Goal: Find specific page/section: Find specific page/section

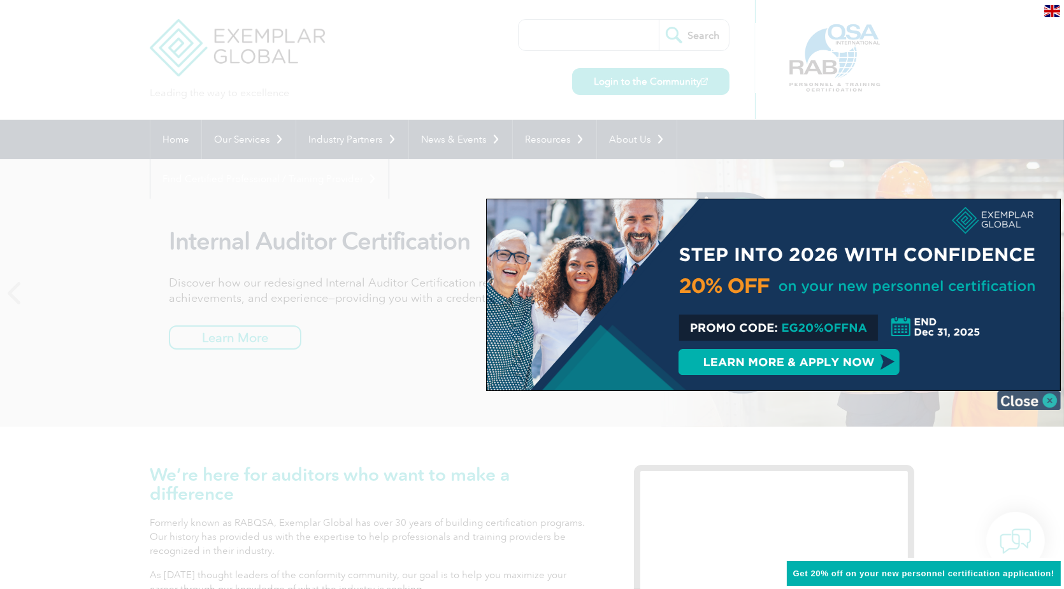
click at [1037, 394] on img at bounding box center [1029, 400] width 64 height 19
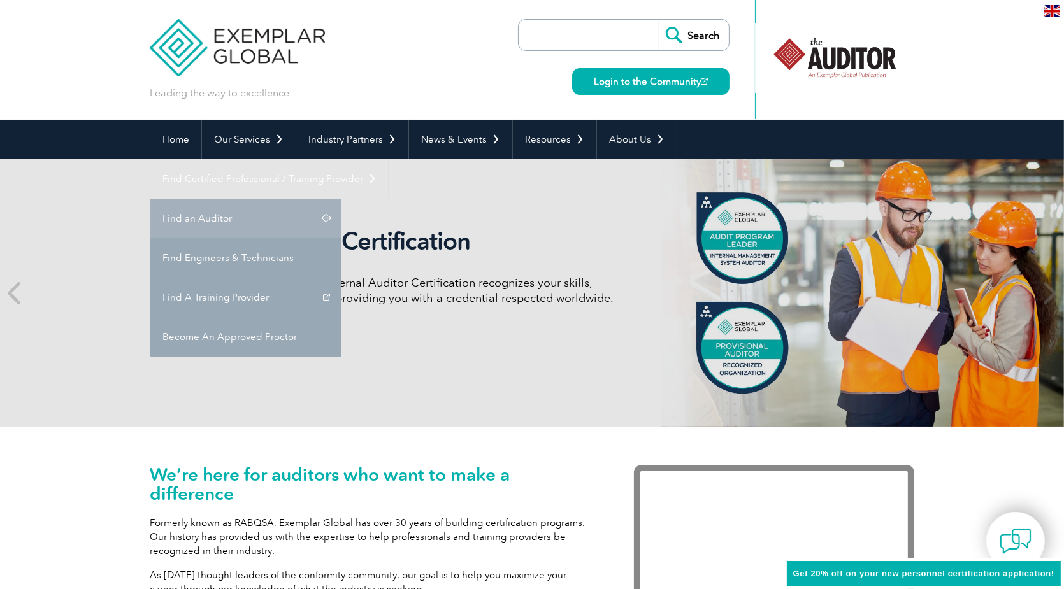
click at [342, 199] on link "Find an Auditor" at bounding box center [245, 219] width 191 height 40
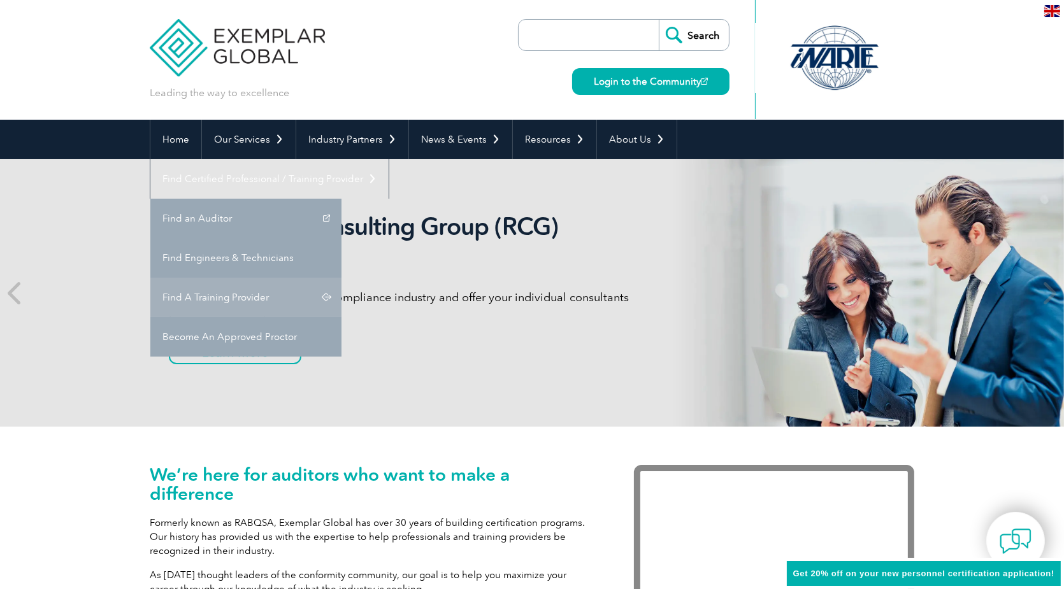
click at [342, 278] on link "Find A Training Provider" at bounding box center [245, 298] width 191 height 40
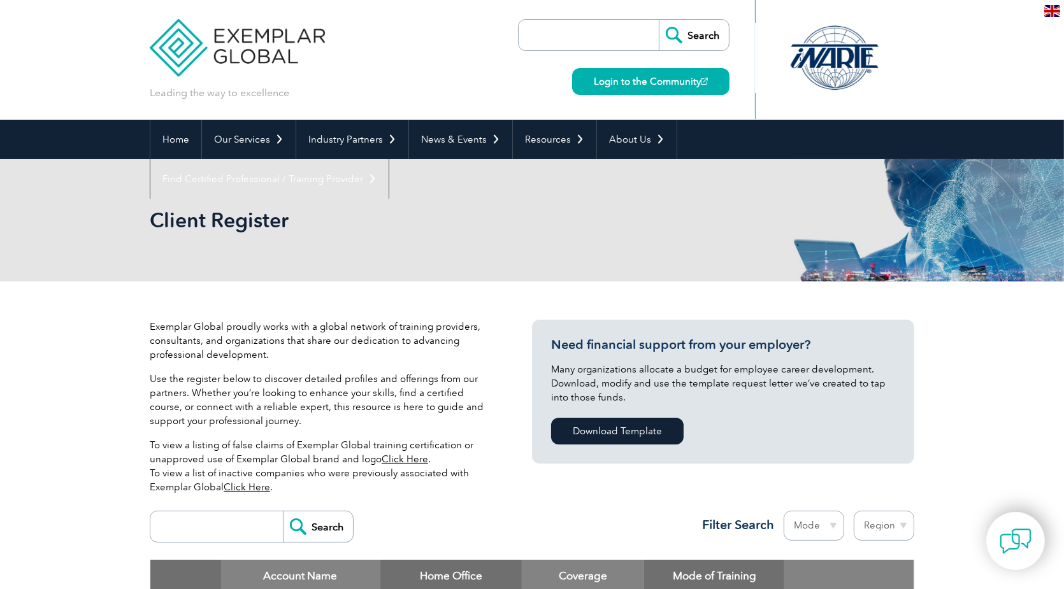
click at [233, 523] on input "search" at bounding box center [220, 527] width 126 height 31
type input "kiwa"
click at [283, 512] on input "Search" at bounding box center [318, 527] width 70 height 31
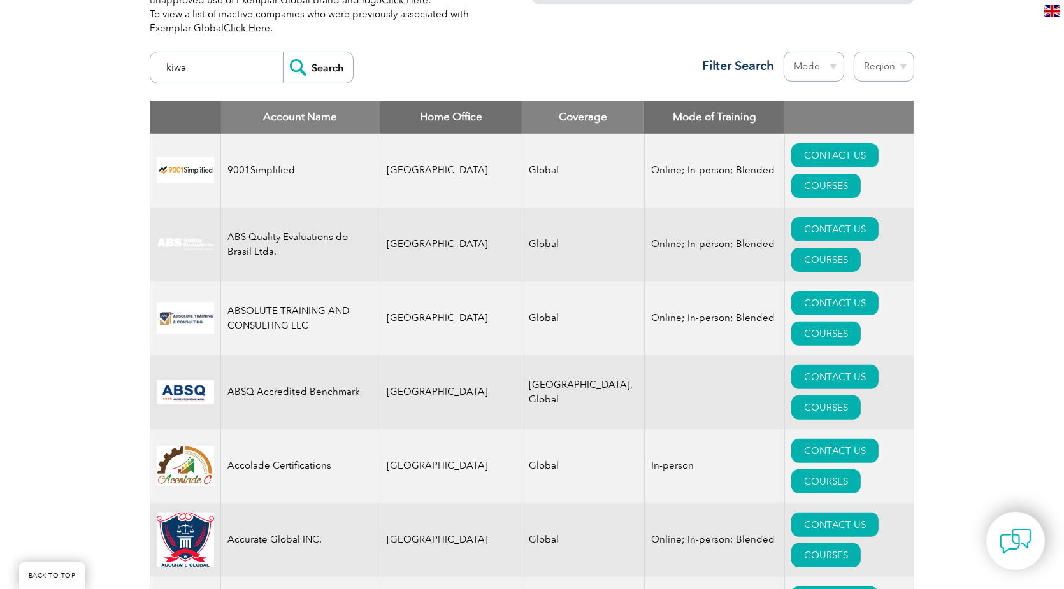
scroll to position [515, 0]
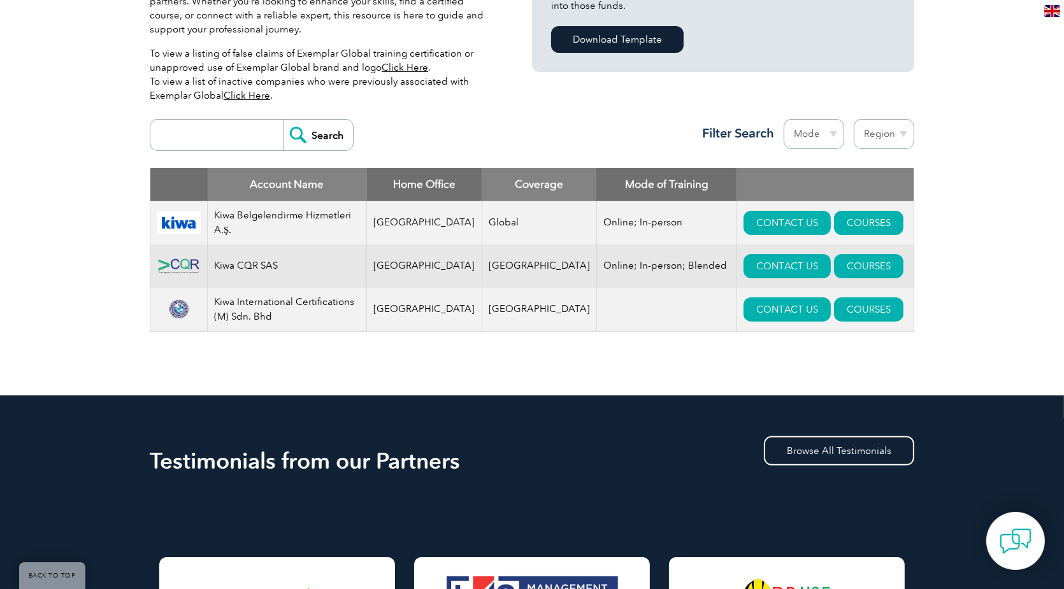
scroll to position [389, 0]
